Goal: Check status: Check status

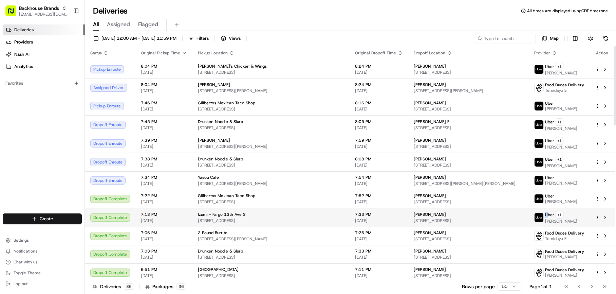
click at [545, 214] on span "Uber" at bounding box center [549, 214] width 9 height 5
click at [603, 216] on button at bounding box center [605, 217] width 8 height 8
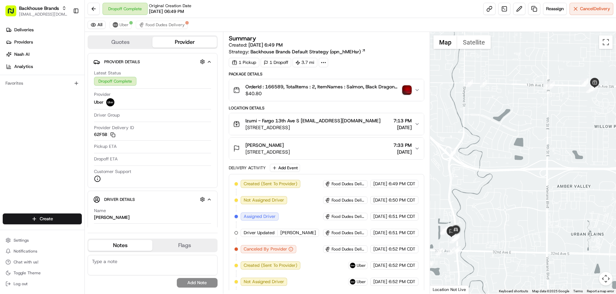
click at [408, 88] on img "button" at bounding box center [407, 90] width 10 height 10
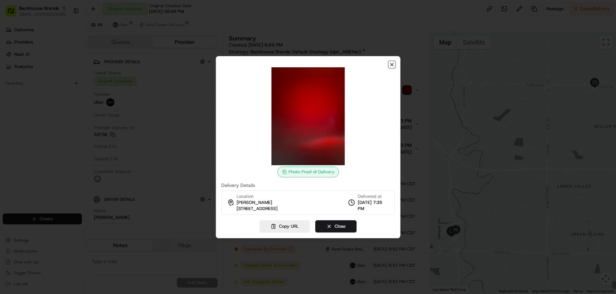
click at [392, 62] on icon "button" at bounding box center [392, 64] width 5 height 5
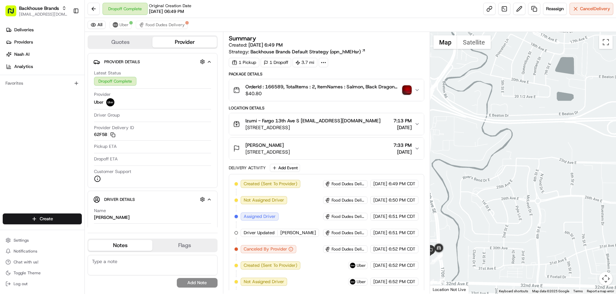
click at [409, 93] on img "button" at bounding box center [407, 90] width 10 height 10
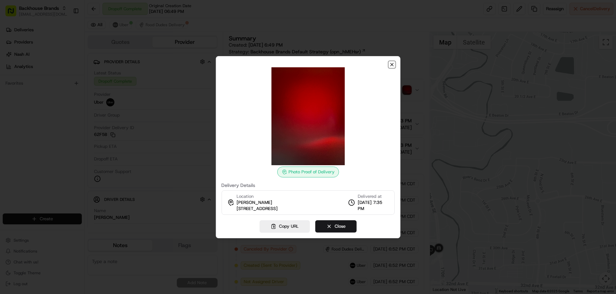
click at [394, 62] on icon "button" at bounding box center [392, 64] width 5 height 5
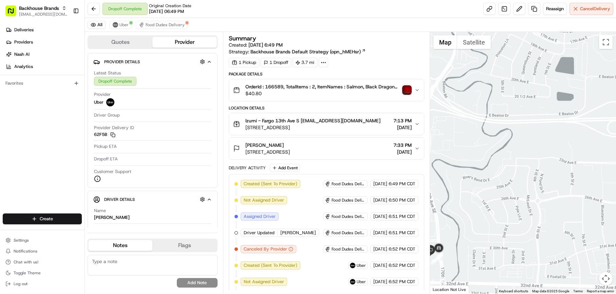
click at [421, 90] on button "OrderId : 166589, TotalItems : 2, ItemNames : Salmon, Black Dragon Roll $40.80" at bounding box center [326, 90] width 195 height 22
